Goal: Task Accomplishment & Management: Use online tool/utility

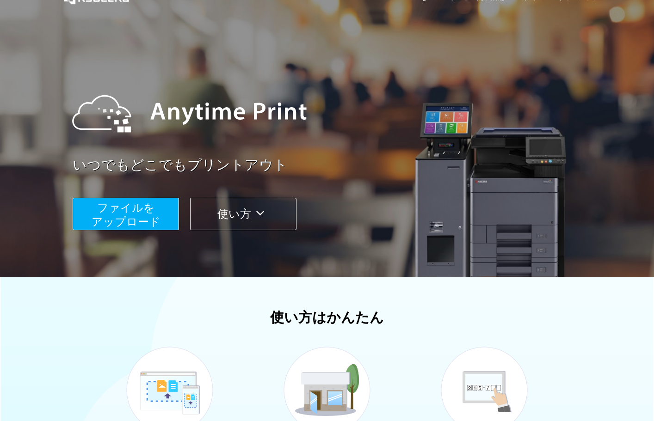
scroll to position [24, 0]
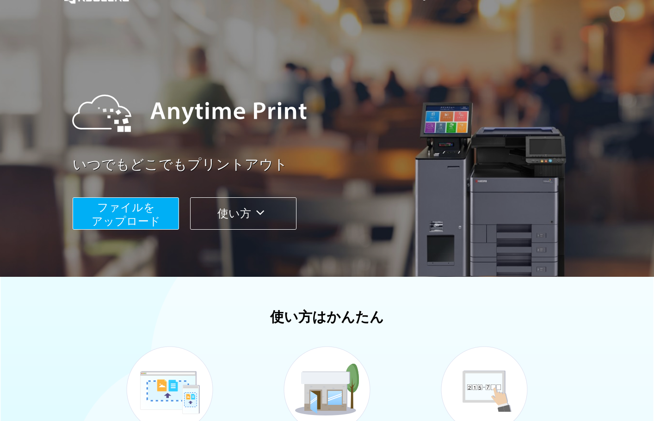
click at [145, 216] on span "ファイルを ​​アップロード" at bounding box center [126, 214] width 69 height 26
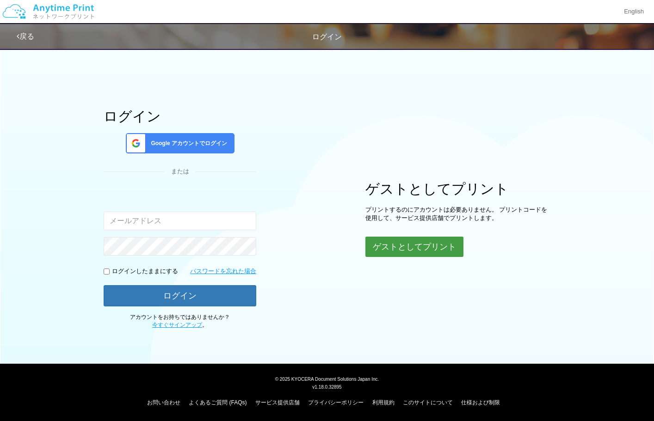
click at [399, 255] on button "ゲストとしてプリント" at bounding box center [414, 247] width 98 height 20
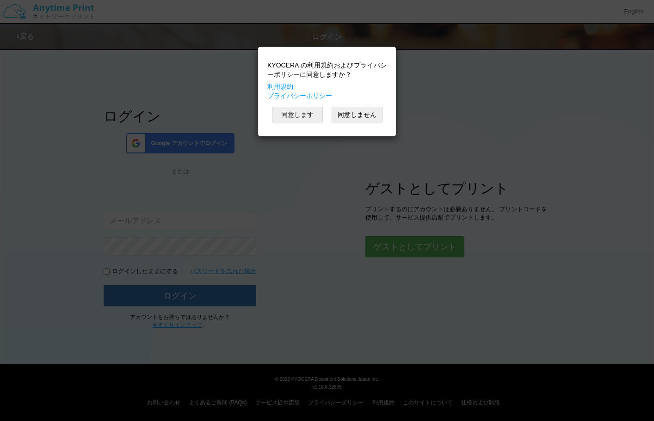
click at [298, 114] on button "同意します" at bounding box center [297, 115] width 51 height 16
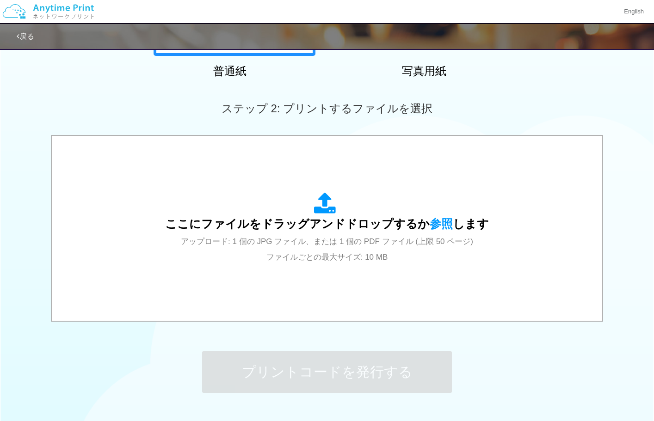
scroll to position [245, 0]
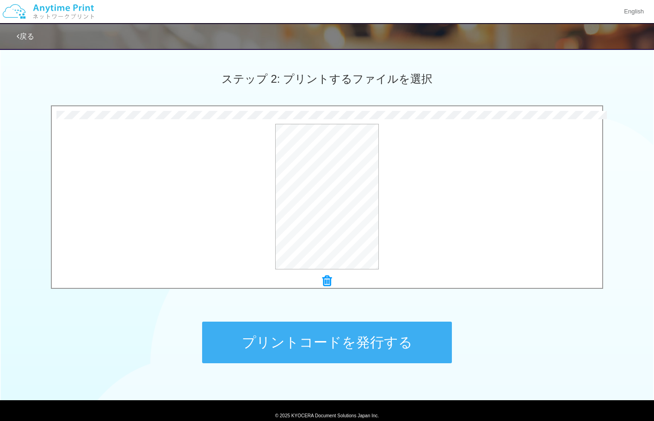
click at [330, 342] on button "プリントコードを発行する" at bounding box center [327, 343] width 250 height 42
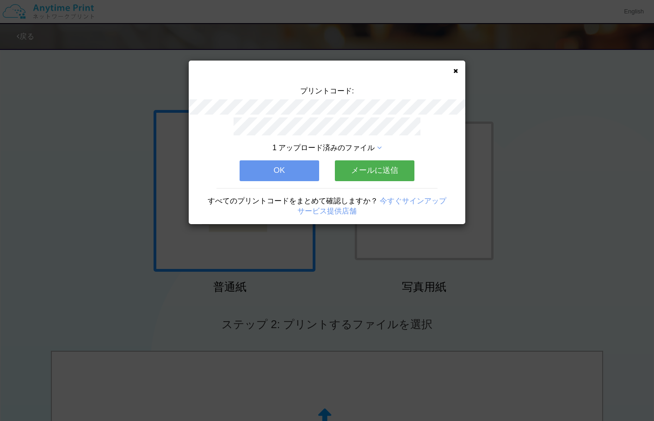
click at [373, 173] on button "メールに送信" at bounding box center [375, 170] width 80 height 20
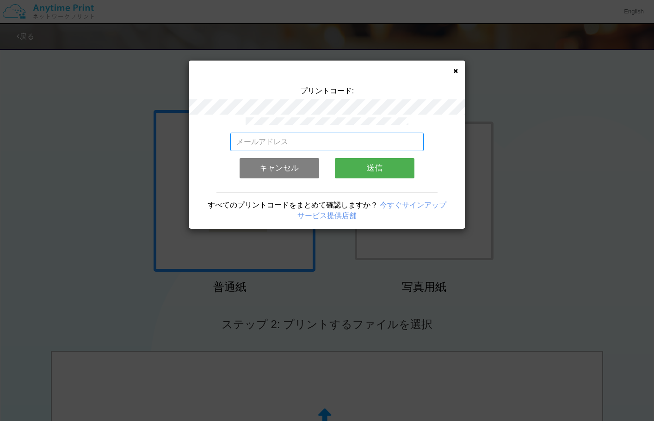
click at [280, 141] on input "email" at bounding box center [327, 142] width 194 height 18
type input "[EMAIL_ADDRESS][DOMAIN_NAME]"
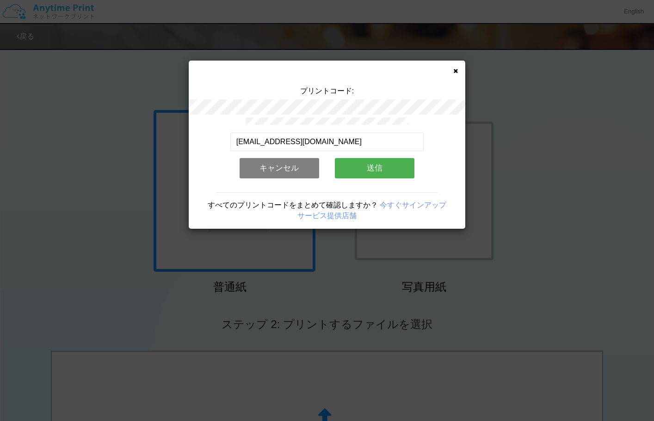
click at [366, 173] on button "送信" at bounding box center [375, 168] width 80 height 20
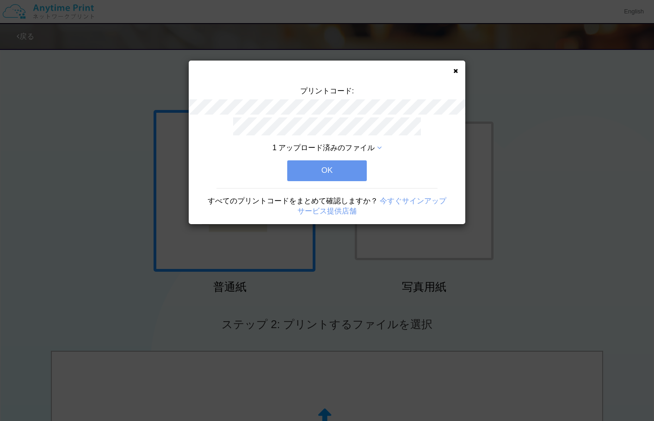
click at [343, 173] on button "OK" at bounding box center [327, 170] width 80 height 20
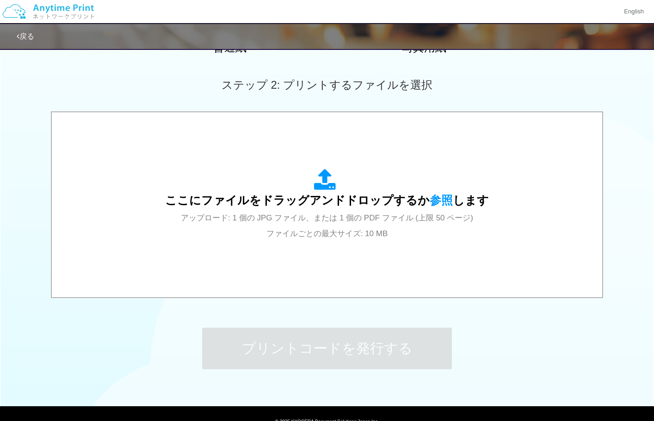
scroll to position [282, 0]
